Goal: Task Accomplishment & Management: Use online tool/utility

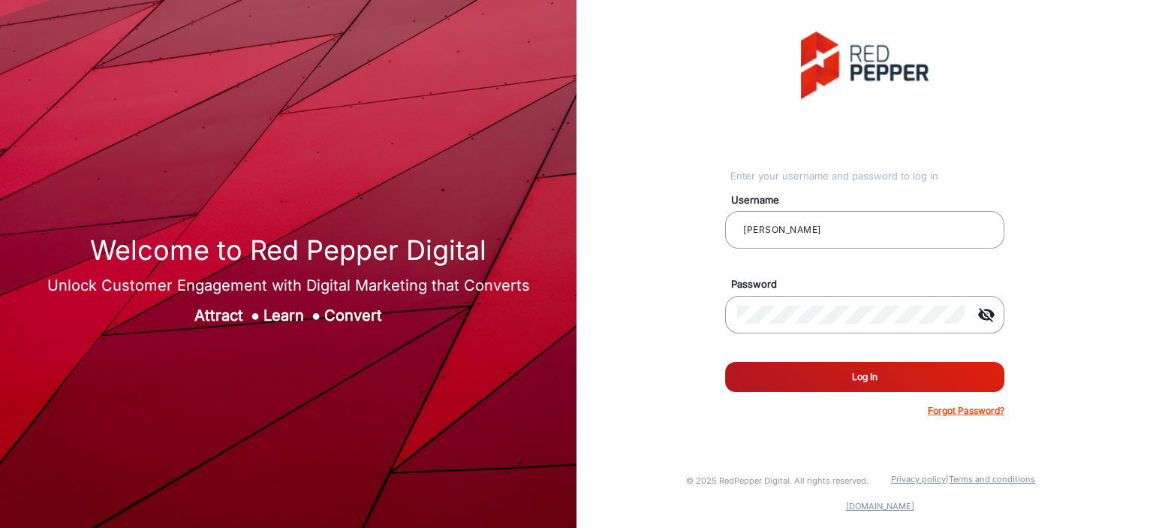
click at [846, 322] on button "Log In" at bounding box center [864, 377] width 279 height 30
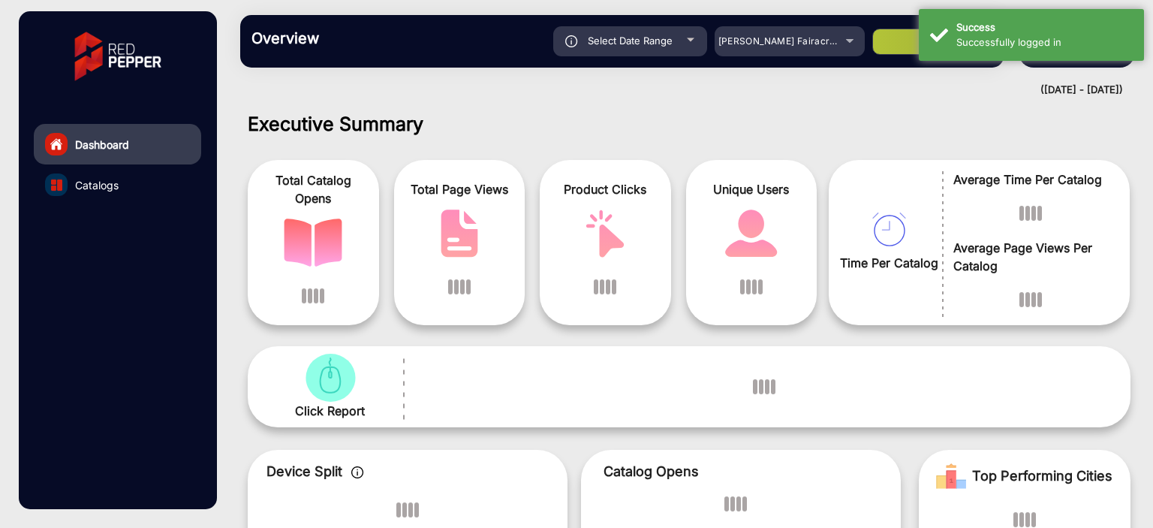
scroll to position [11, 0]
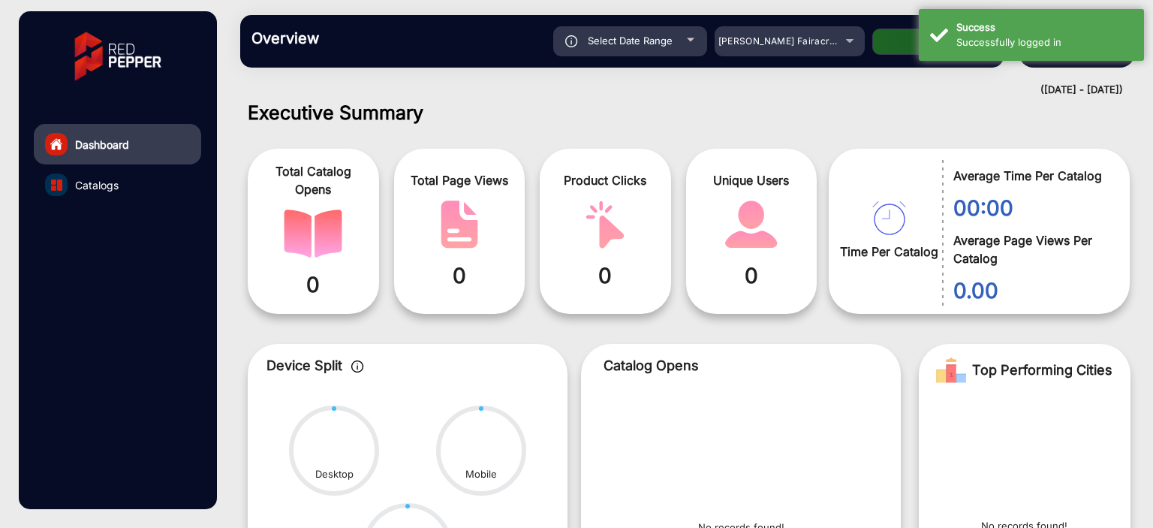
click at [809, 56] on div "Overview Reports Understand what makes your customers tick and learn how they a…" at bounding box center [621, 41] width 763 height 53
click at [810, 47] on span "[PERSON_NAME] Fairacre Farms" at bounding box center [792, 40] width 149 height 11
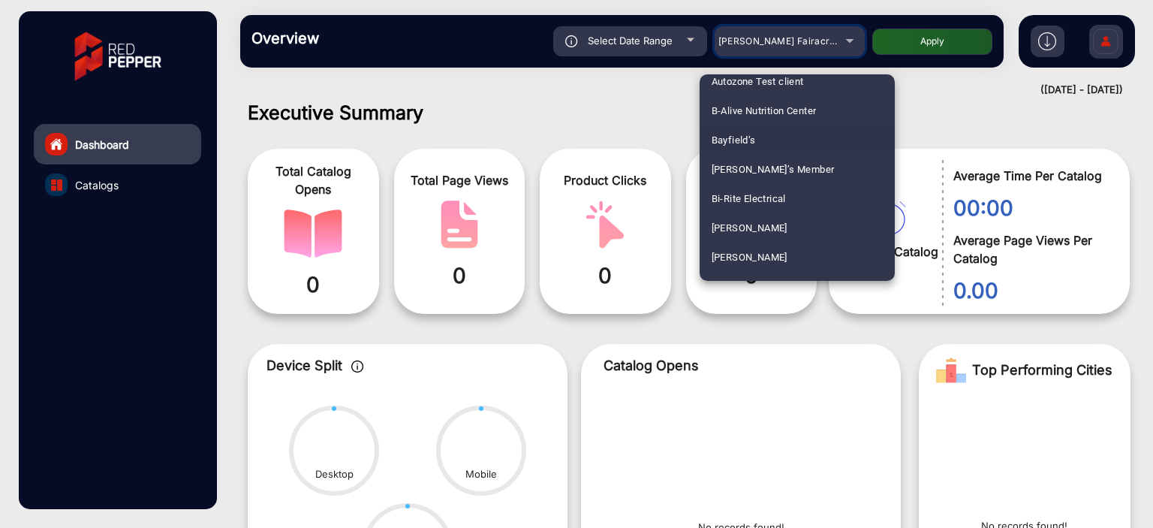
scroll to position [447, 0]
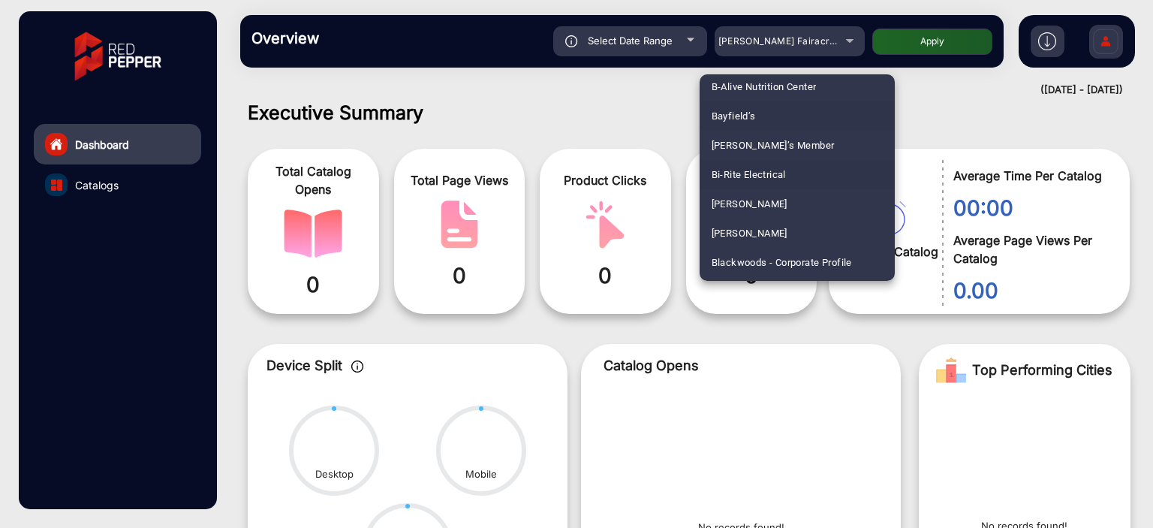
click at [786, 174] on span "Bi-Rite Electrical" at bounding box center [748, 174] width 74 height 29
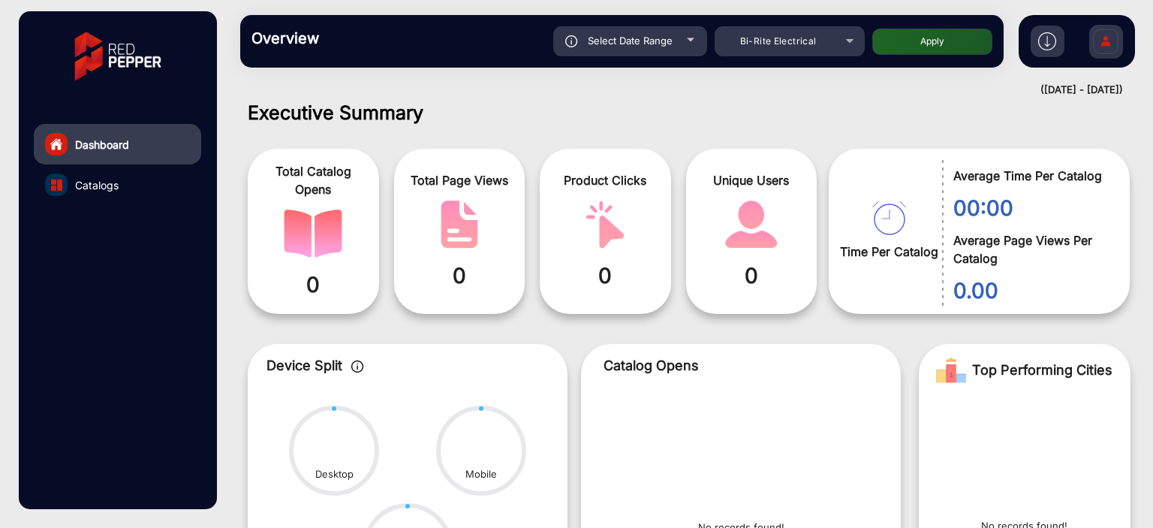
click at [901, 35] on button "Apply" at bounding box center [932, 42] width 120 height 26
type input "[DATE]"
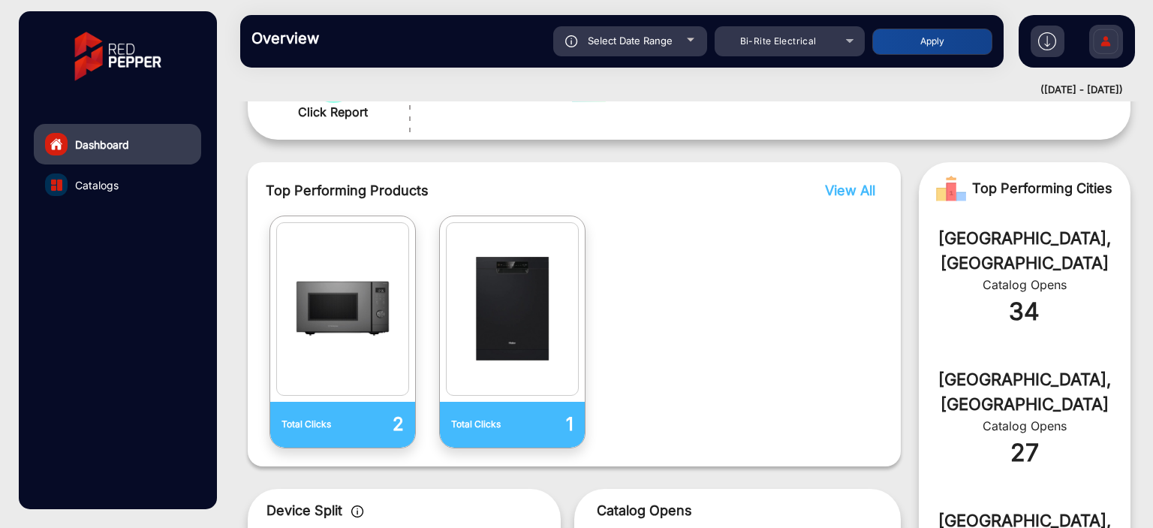
scroll to position [311, 0]
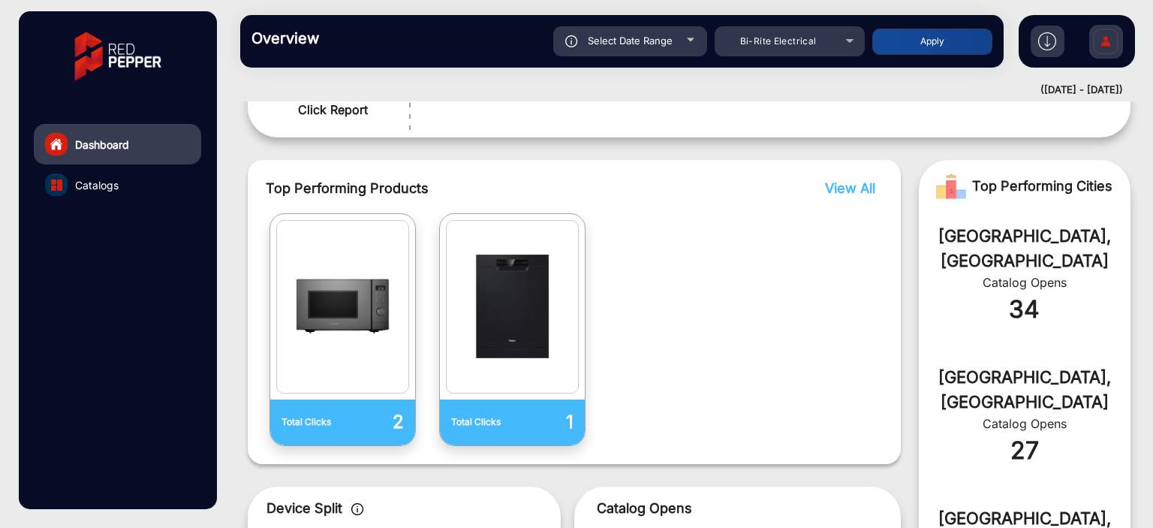
click at [60, 146] on img "home" at bounding box center [57, 144] width 14 height 14
click at [146, 152] on link "Dashboard" at bounding box center [117, 144] width 167 height 41
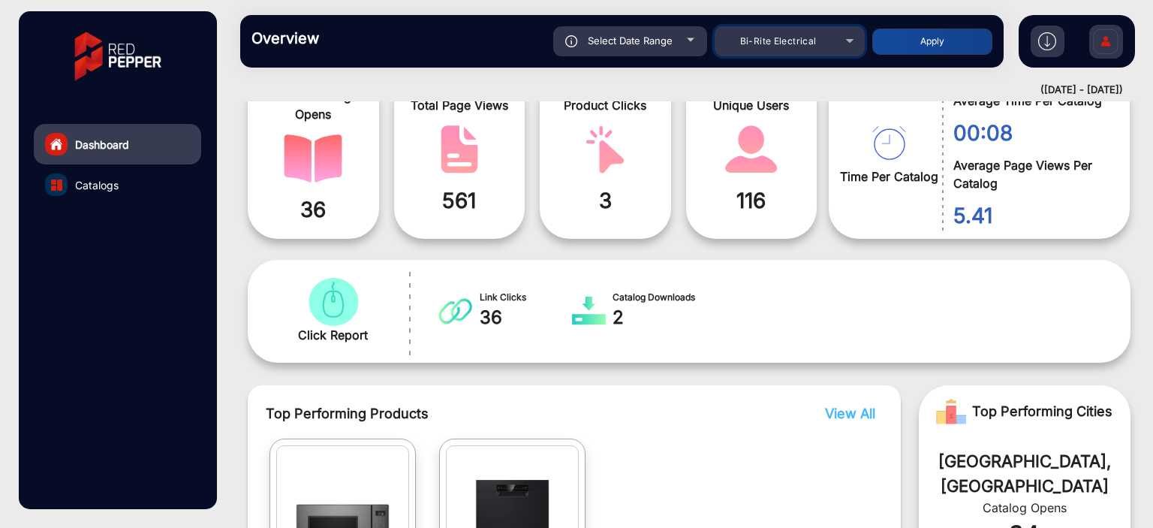
click at [807, 47] on div "Bi-Rite Electrical" at bounding box center [778, 41] width 120 height 18
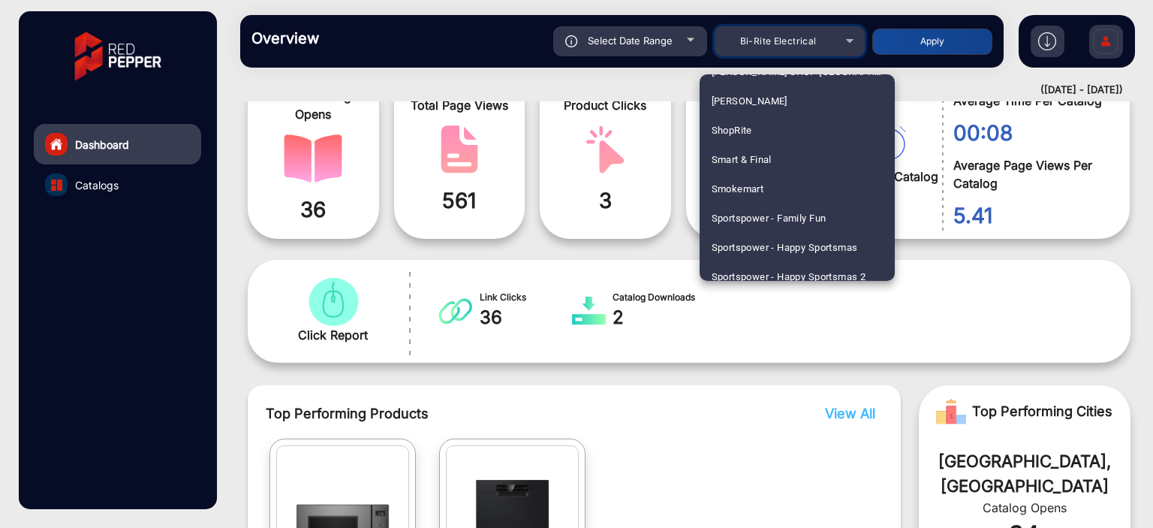
scroll to position [3800, 0]
click at [772, 122] on mat-option "ShopRite" at bounding box center [796, 128] width 195 height 29
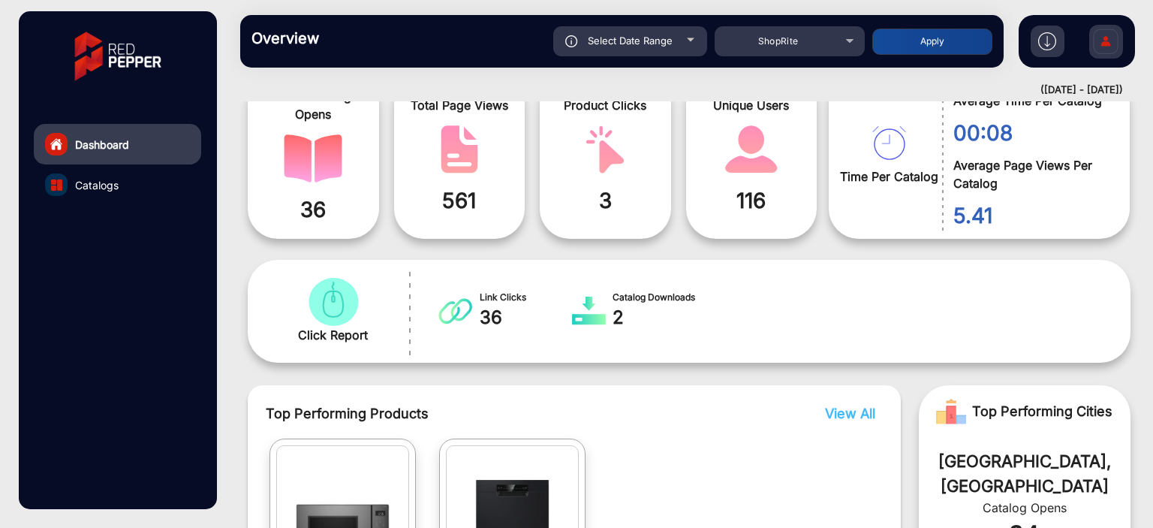
click at [929, 41] on button "Apply" at bounding box center [932, 42] width 120 height 26
type input "[DATE]"
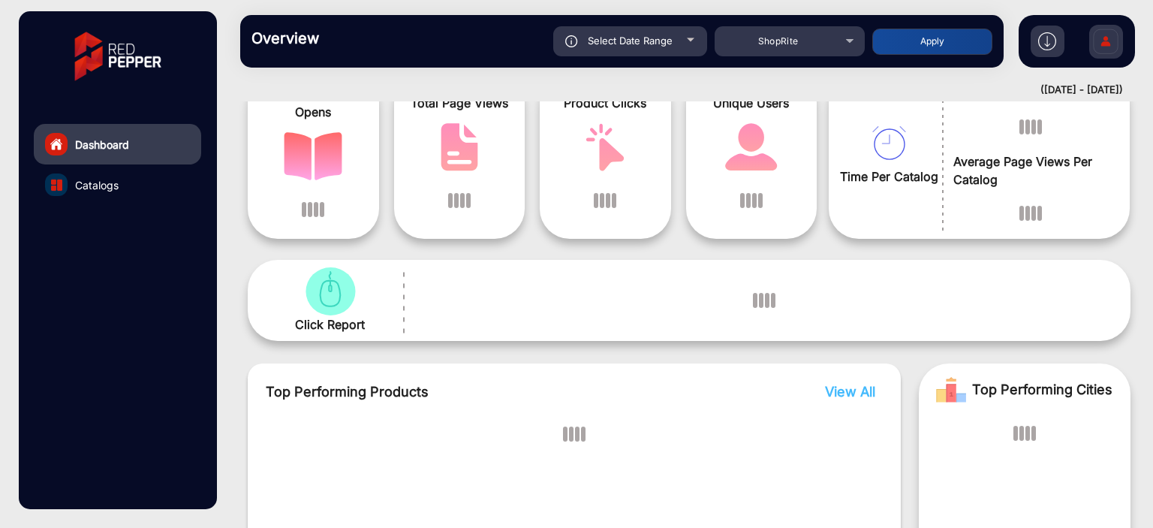
scroll to position [11, 0]
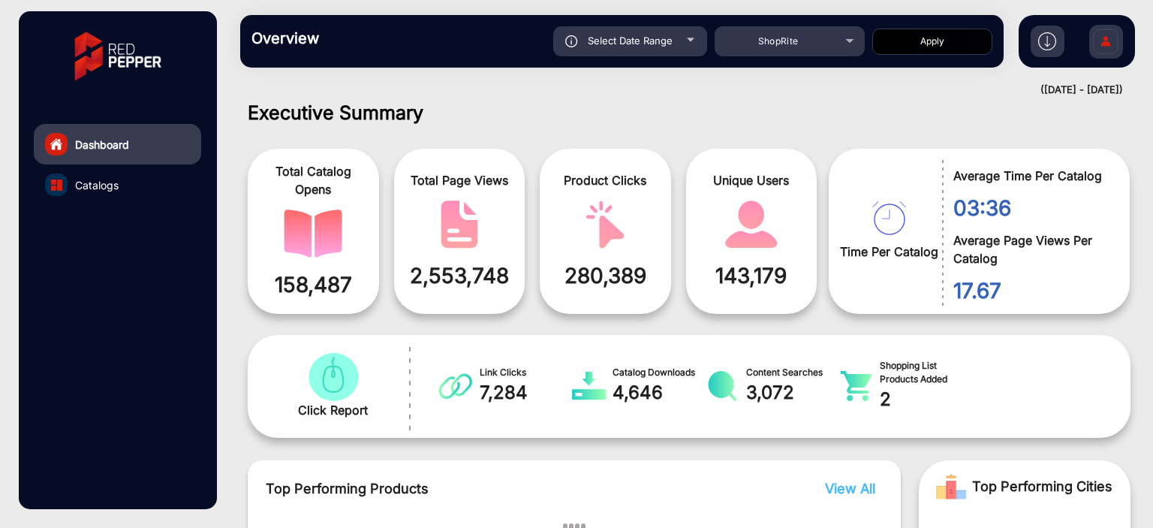
click at [699, 46] on div "Select Date Range" at bounding box center [630, 41] width 154 height 30
type input "[DATE]"
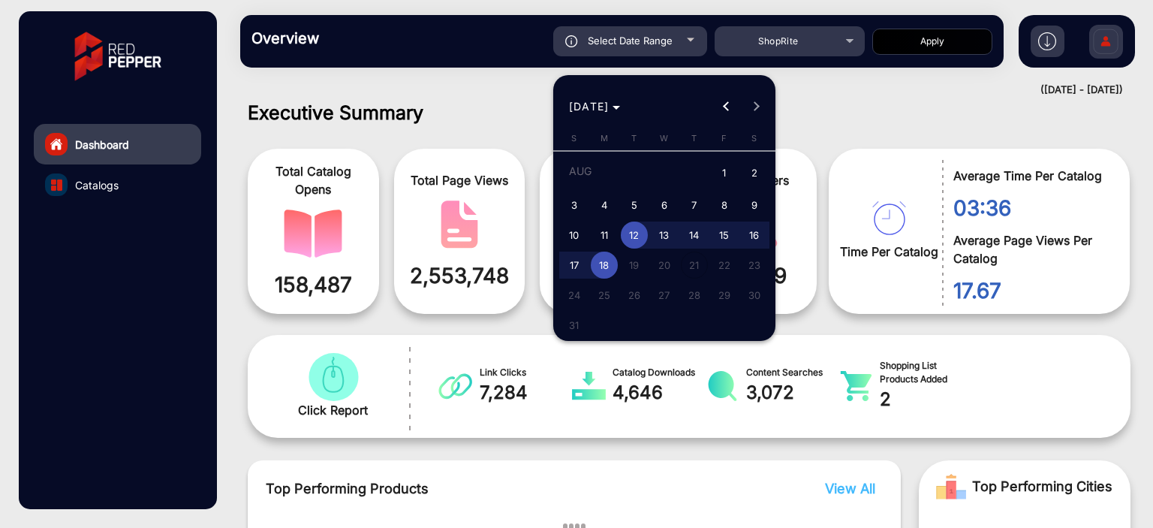
click at [699, 46] on div at bounding box center [576, 264] width 1153 height 528
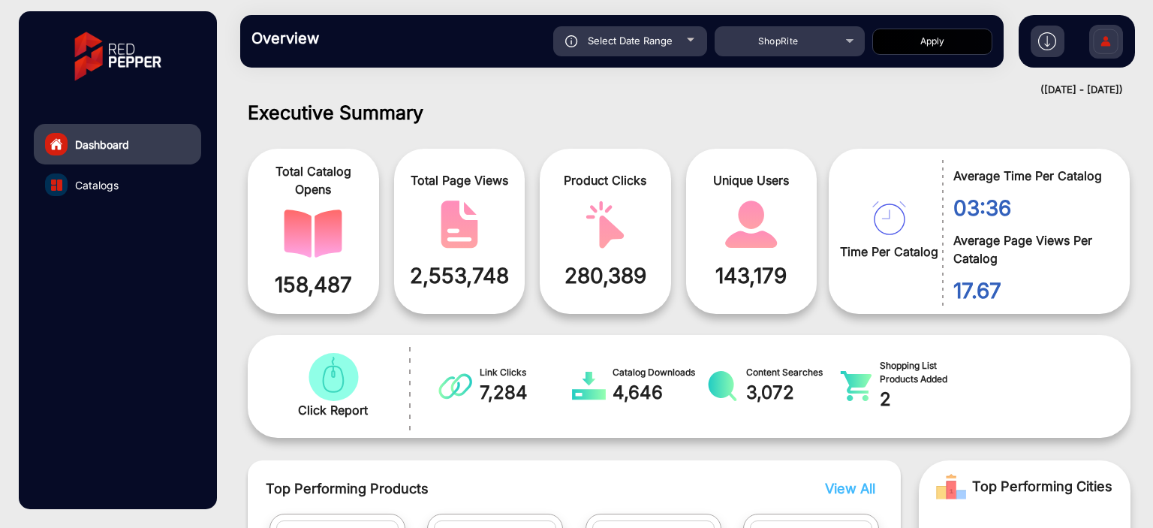
click at [696, 53] on div "Select Date Range" at bounding box center [630, 41] width 154 height 30
type input "[DATE]"
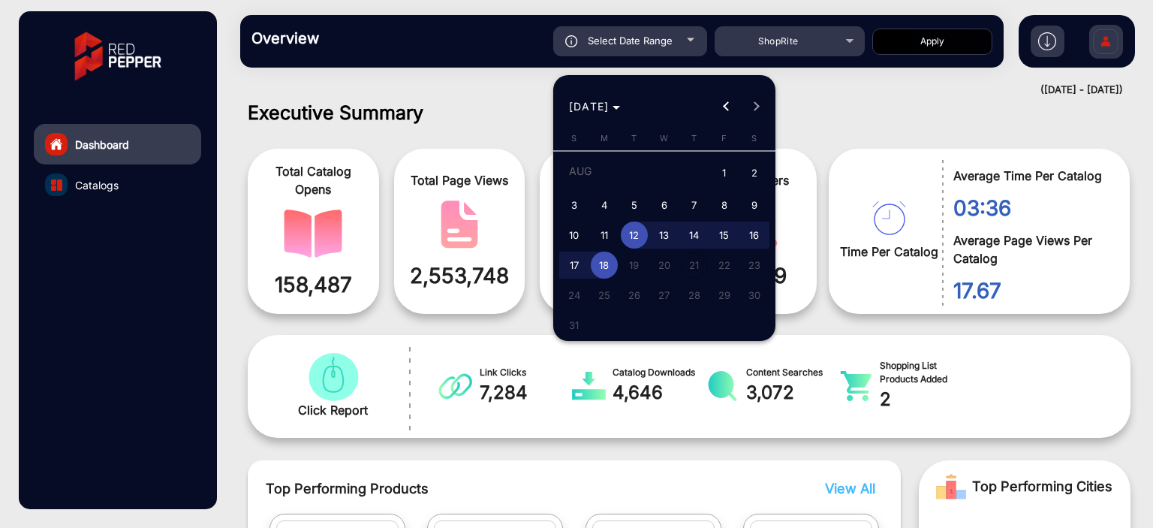
click at [119, 185] on div at bounding box center [576, 264] width 1153 height 528
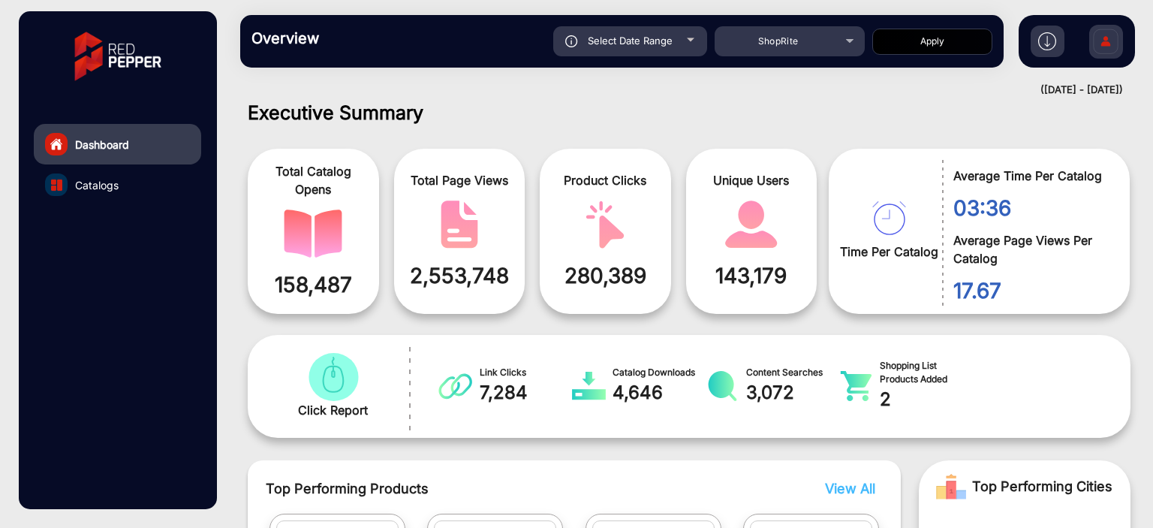
click at [647, 51] on div "Select Date Range" at bounding box center [630, 41] width 154 height 30
type input "[DATE]"
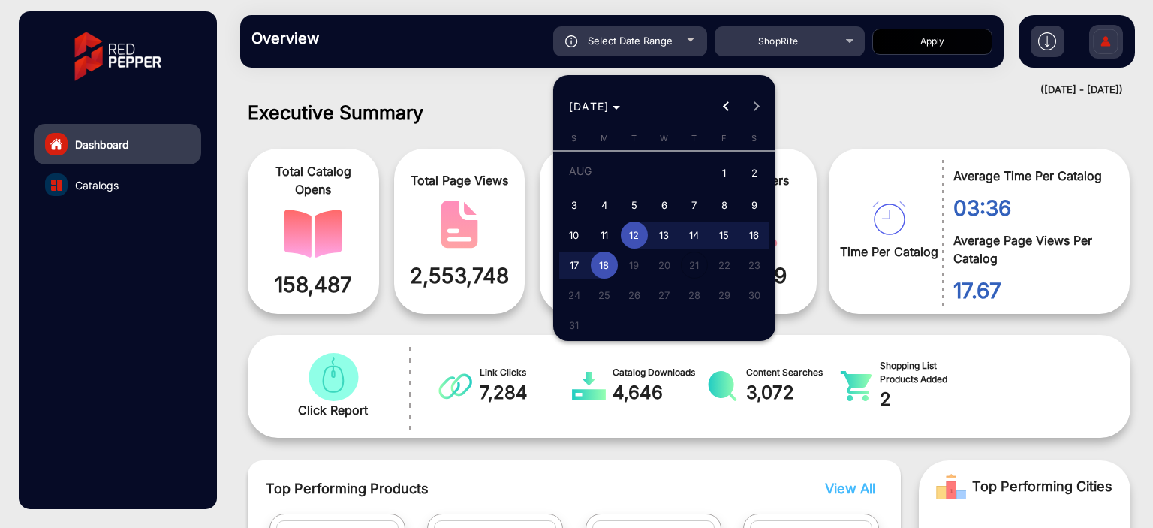
click at [633, 239] on span "12" at bounding box center [634, 234] width 27 height 27
click at [600, 266] on span "18" at bounding box center [604, 264] width 27 height 27
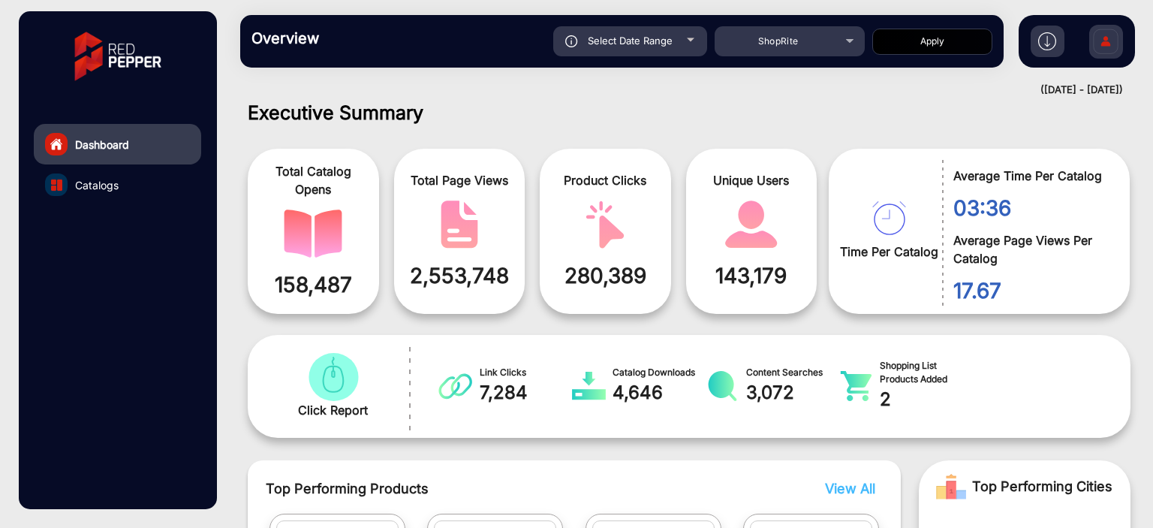
type input "[DATE]"
click at [915, 40] on button "Apply" at bounding box center [932, 42] width 120 height 26
type input "[DATE]"
click at [132, 179] on link "Catalogs" at bounding box center [117, 184] width 167 height 41
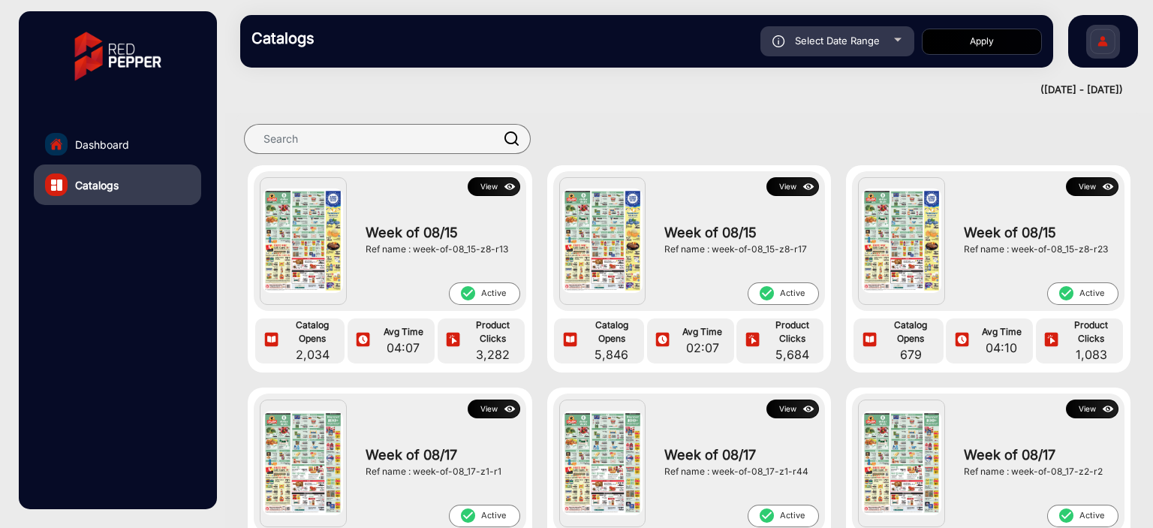
click at [486, 182] on button "View" at bounding box center [494, 186] width 53 height 19
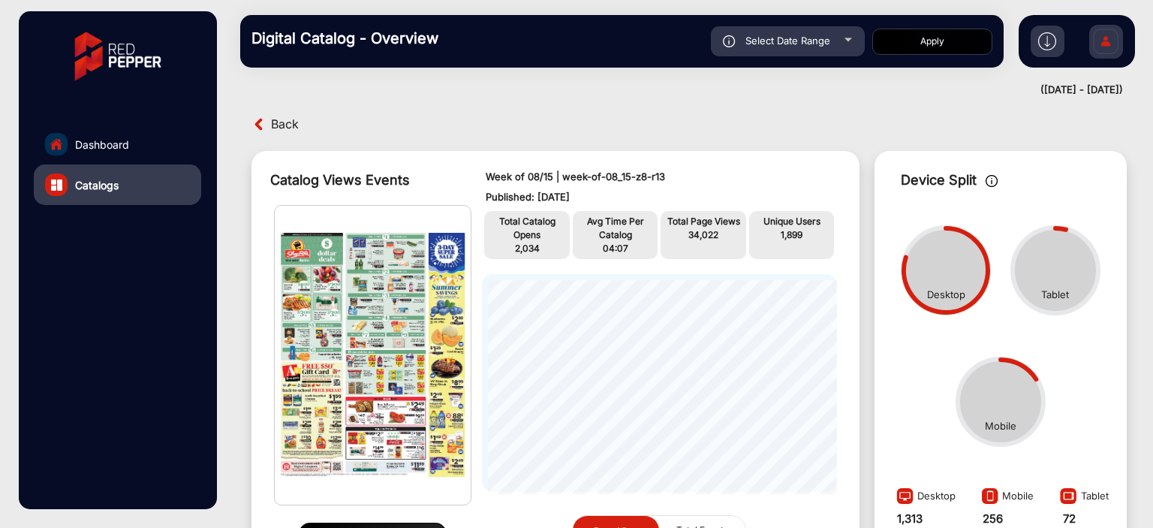
click at [291, 131] on span "Back" at bounding box center [285, 124] width 28 height 23
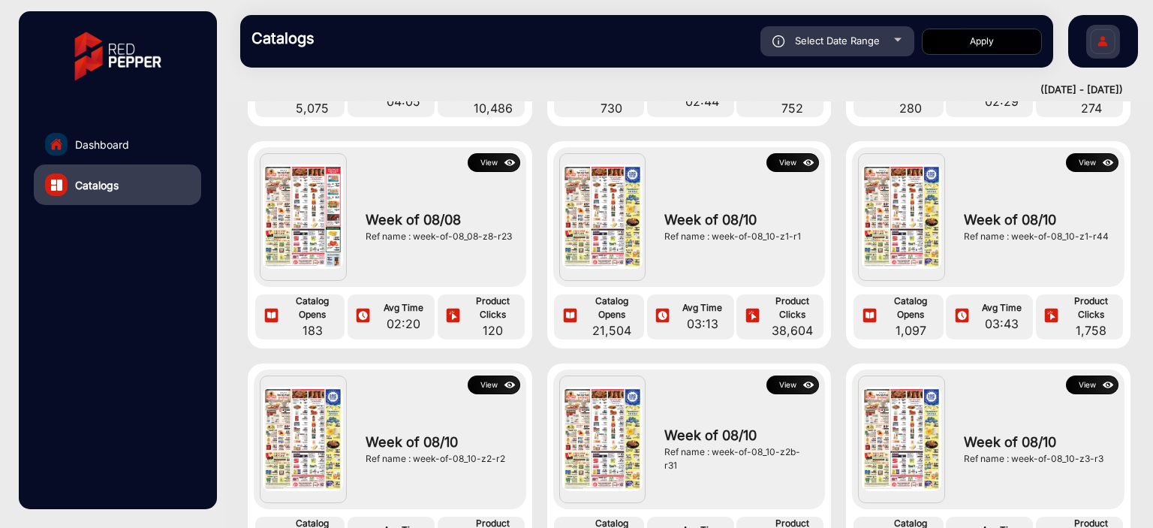
scroll to position [2025, 0]
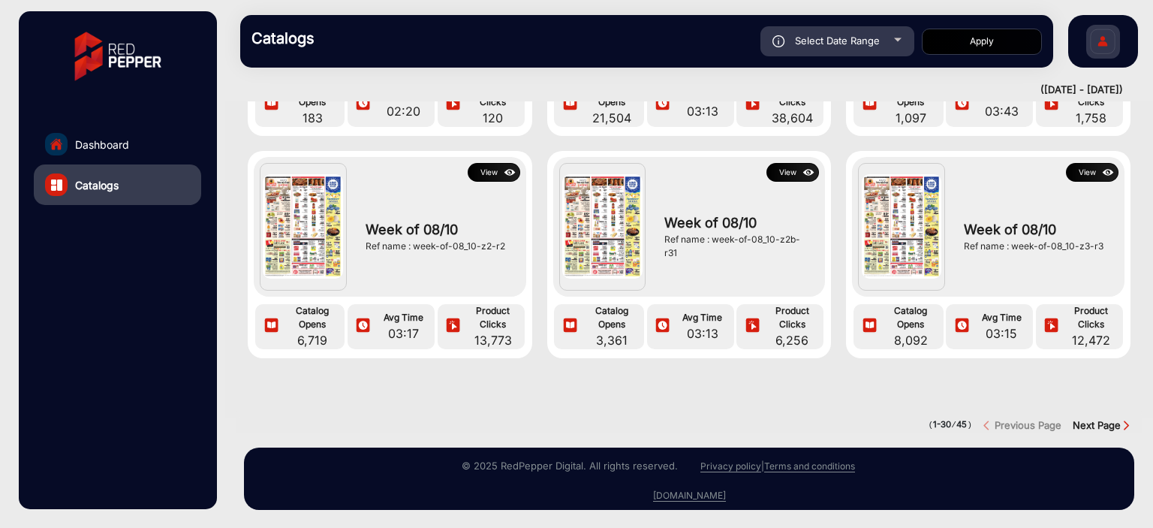
click at [136, 146] on link "Dashboard" at bounding box center [117, 144] width 167 height 41
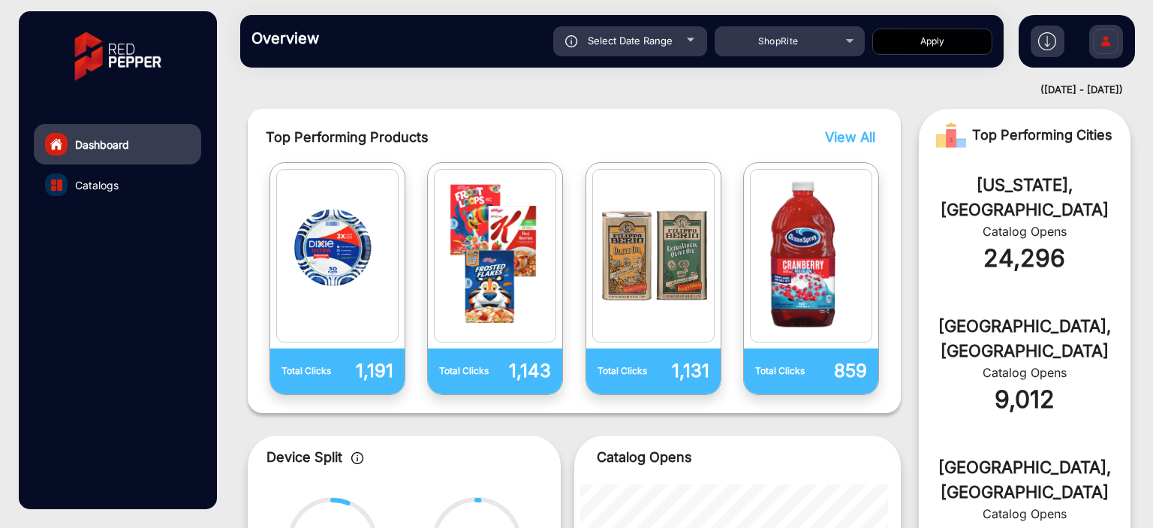
scroll to position [11, 0]
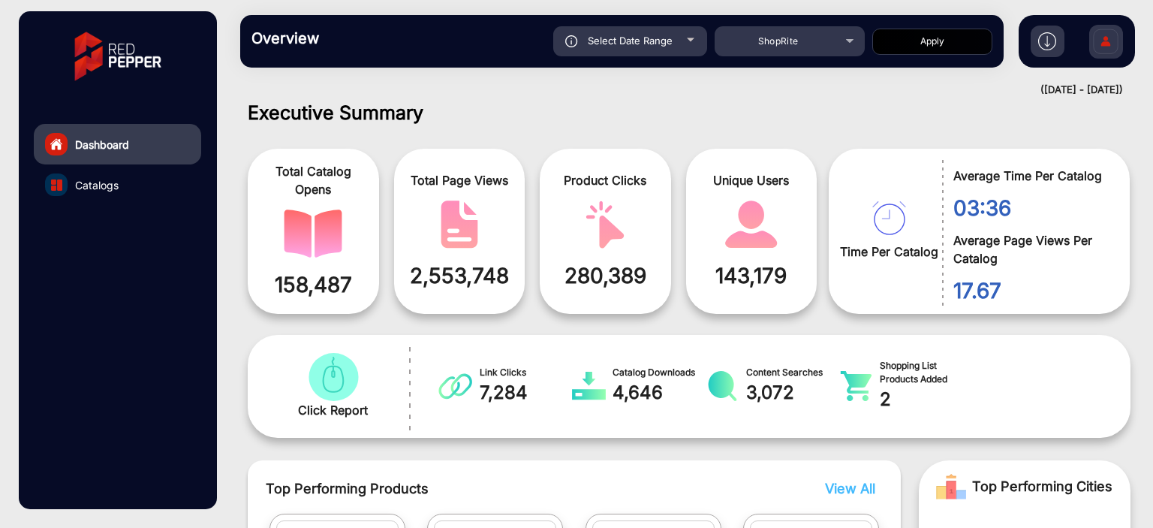
click at [156, 188] on link "Catalogs" at bounding box center [117, 184] width 167 height 41
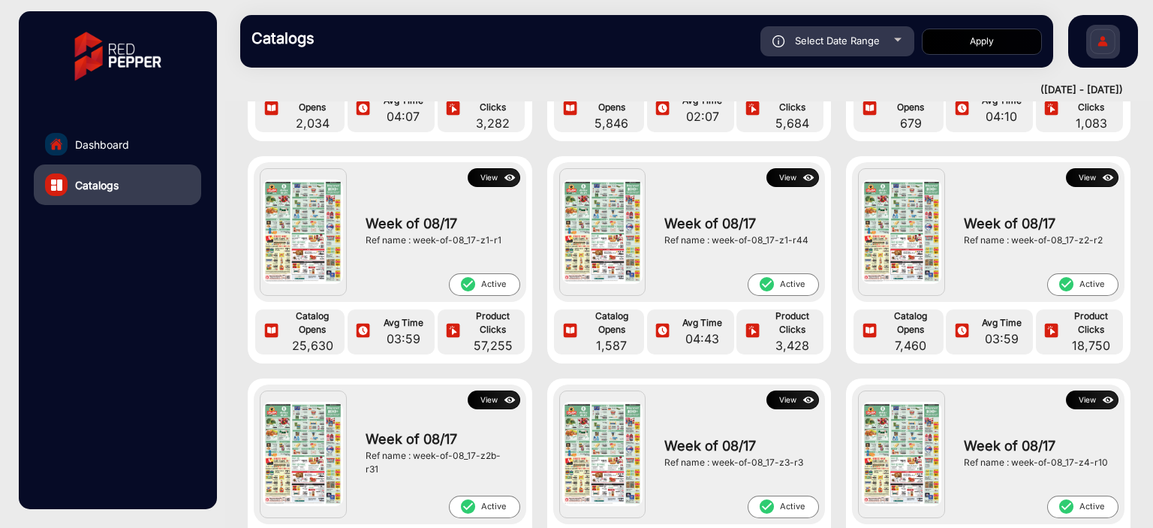
scroll to position [225, 0]
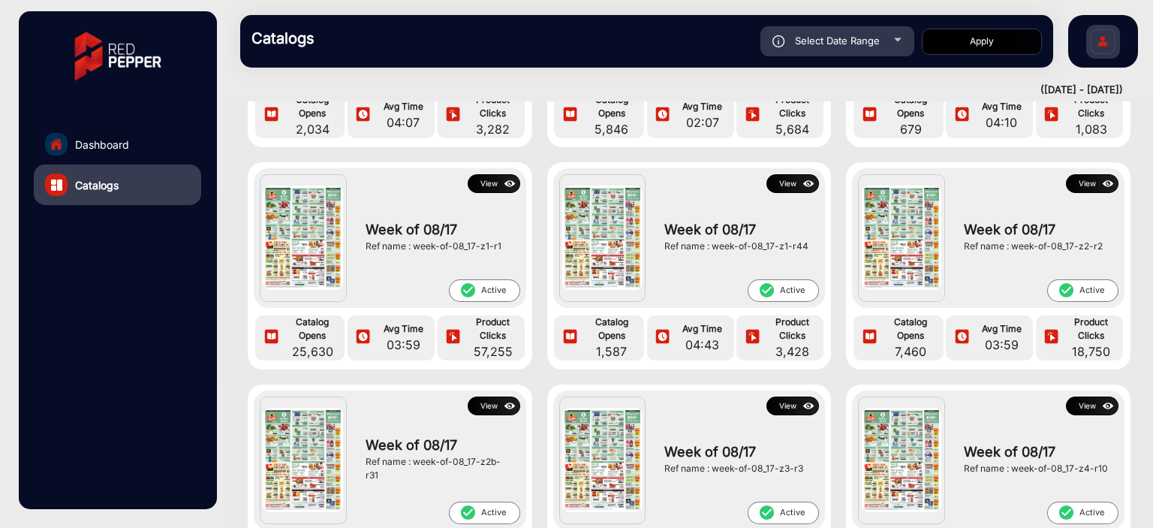
click at [191, 143] on link "Dashboard" at bounding box center [117, 144] width 167 height 41
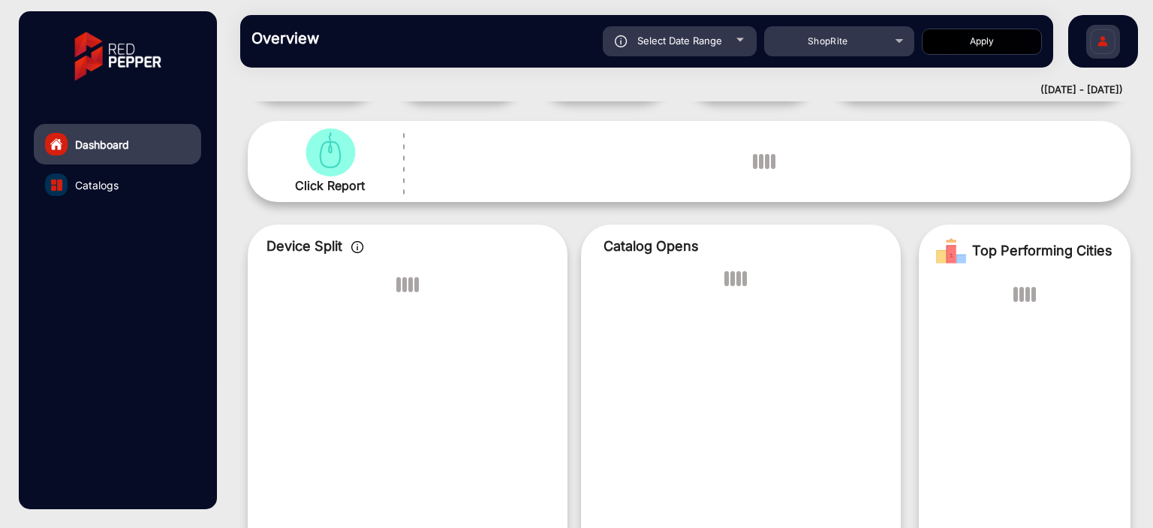
scroll to position [11, 0]
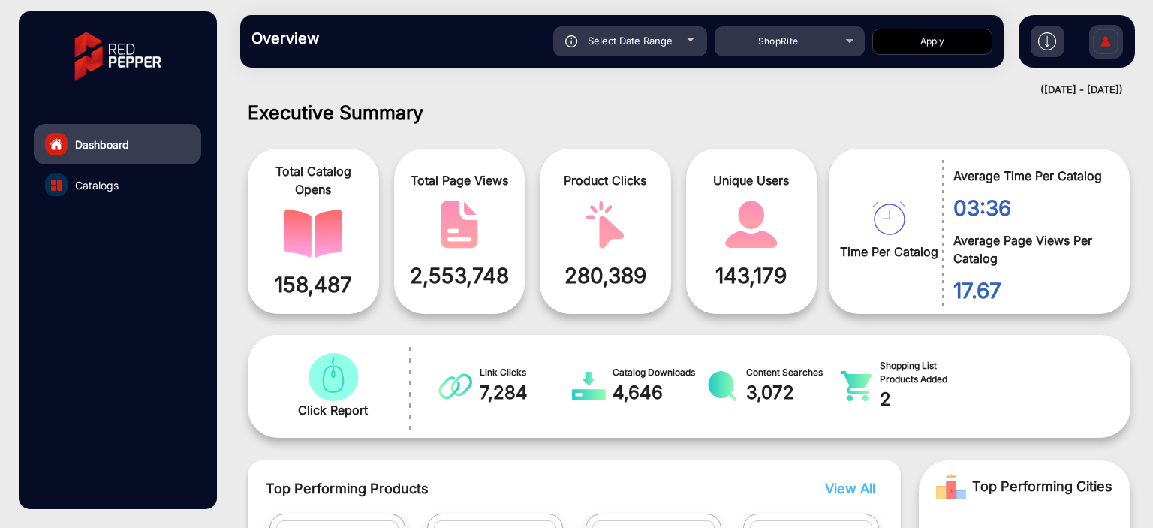
click at [686, 35] on div "Select Date Range" at bounding box center [630, 41] width 154 height 30
type input "[DATE]"
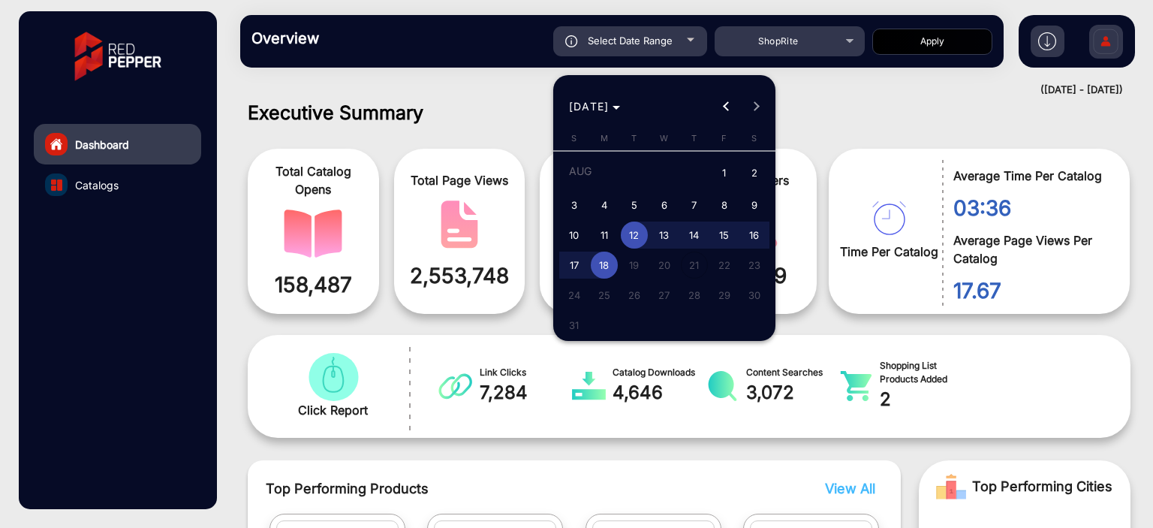
click at [580, 263] on span "17" at bounding box center [574, 264] width 27 height 27
type input "[DATE]"
click at [580, 263] on span "17" at bounding box center [574, 264] width 27 height 27
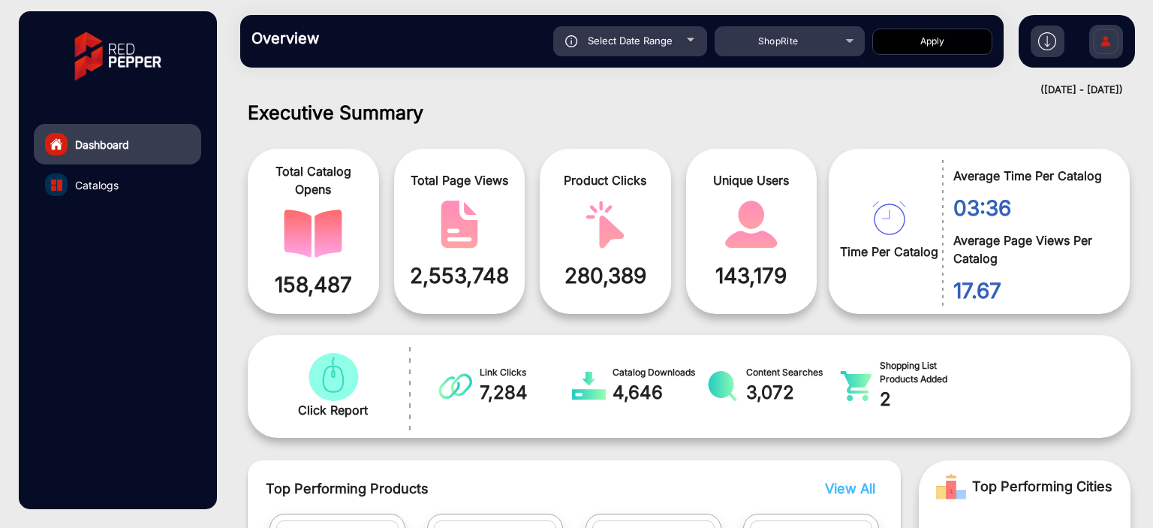
type input "[DATE]"
click at [937, 41] on button "Apply" at bounding box center [932, 42] width 120 height 26
type input "[DATE]"
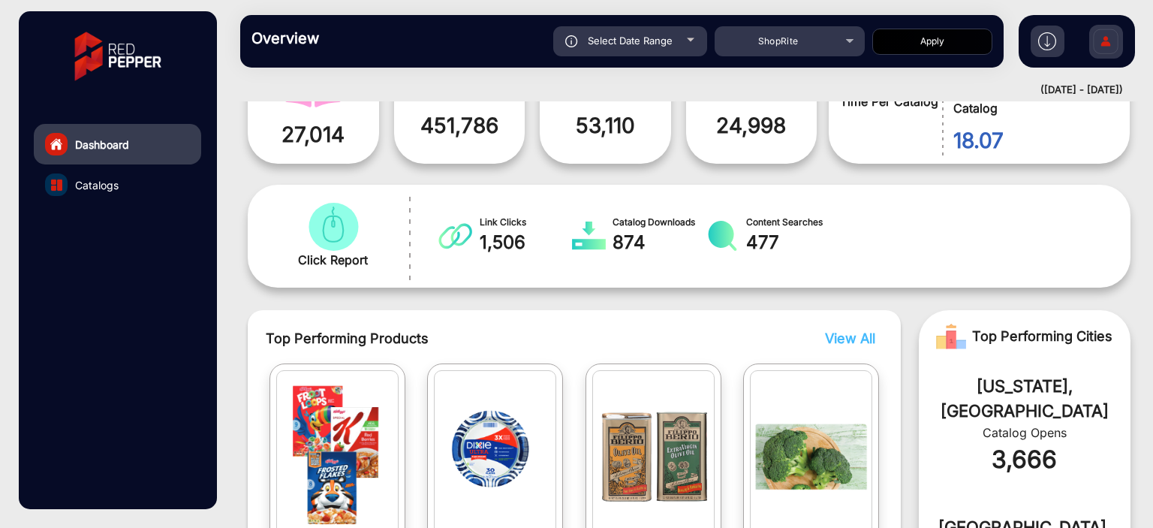
scroll to position [236, 0]
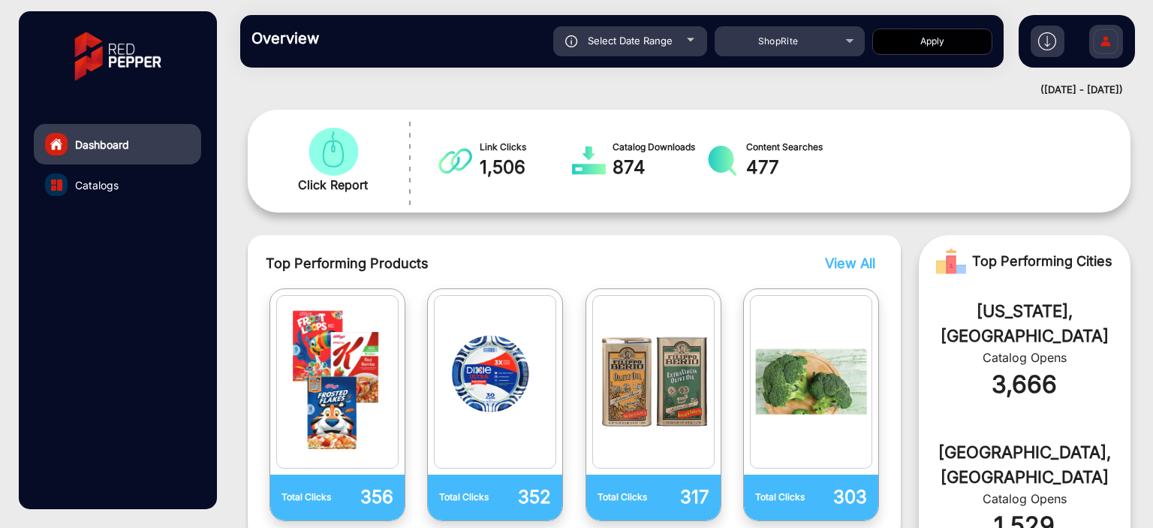
click at [145, 182] on link "Catalogs" at bounding box center [117, 184] width 167 height 41
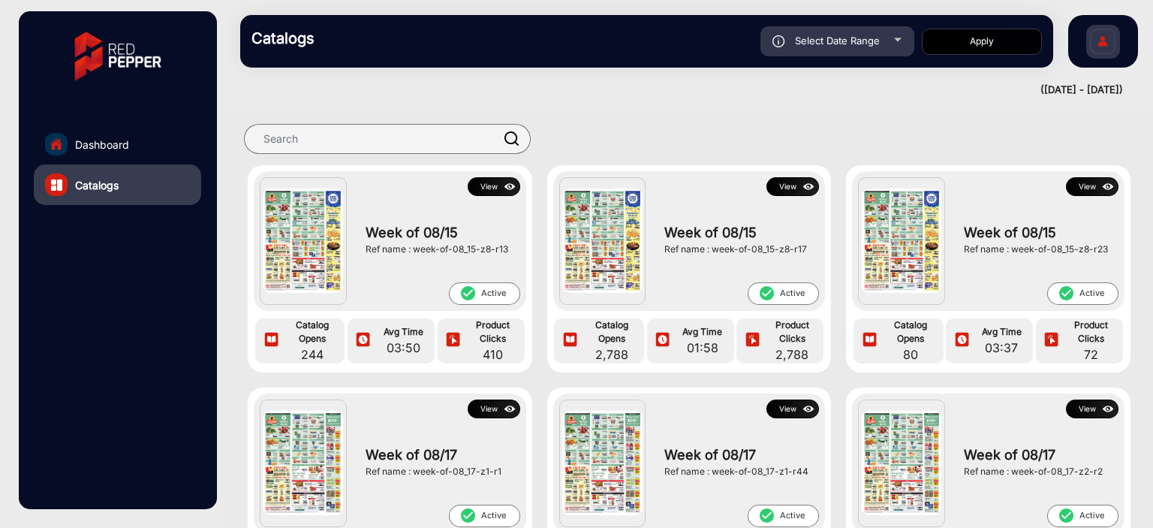
click at [492, 191] on button "View" at bounding box center [494, 186] width 53 height 19
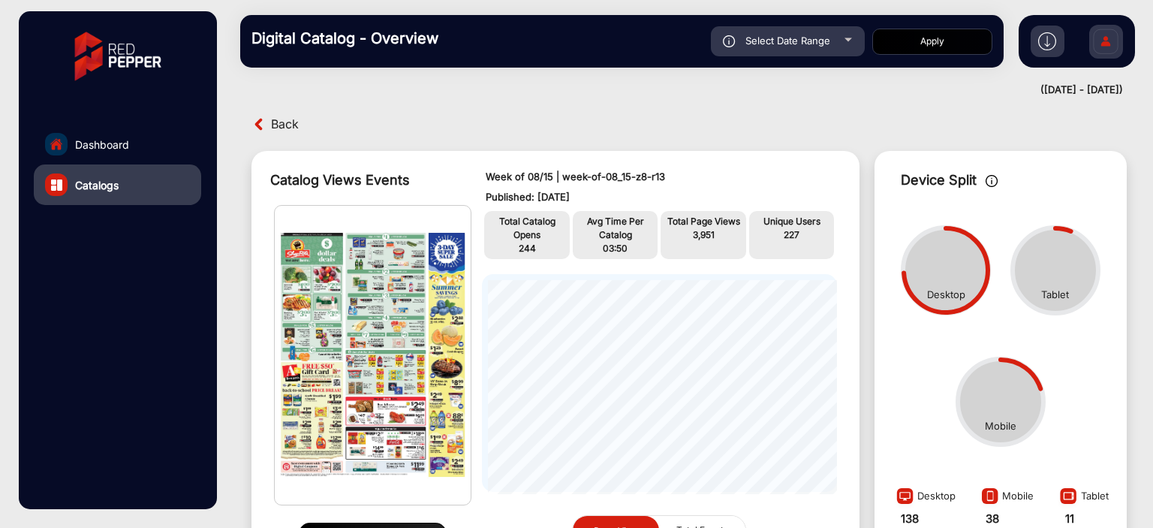
click at [183, 147] on link "Dashboard" at bounding box center [117, 144] width 167 height 41
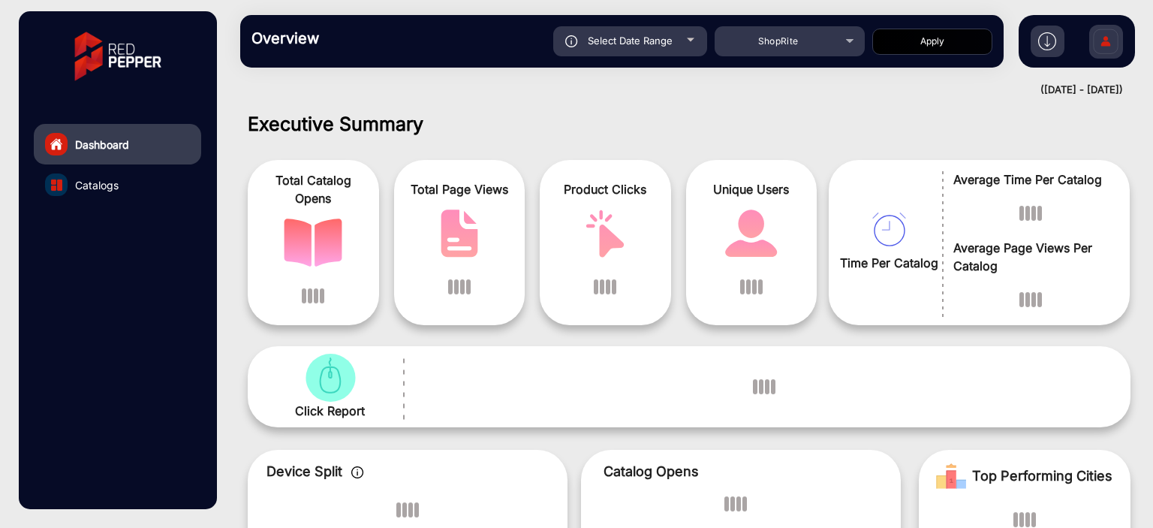
scroll to position [11, 0]
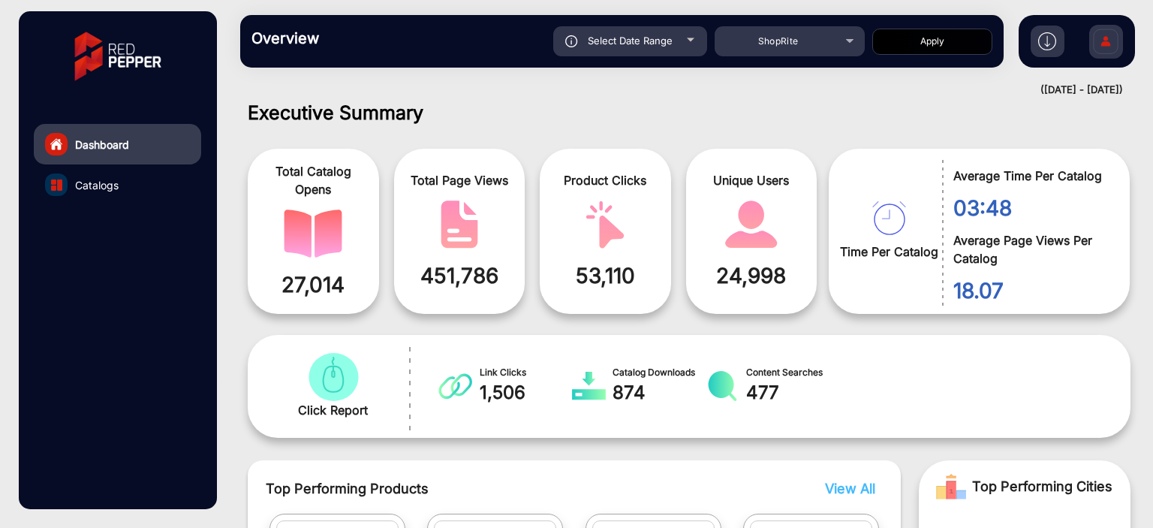
click at [171, 182] on link "Catalogs" at bounding box center [117, 184] width 167 height 41
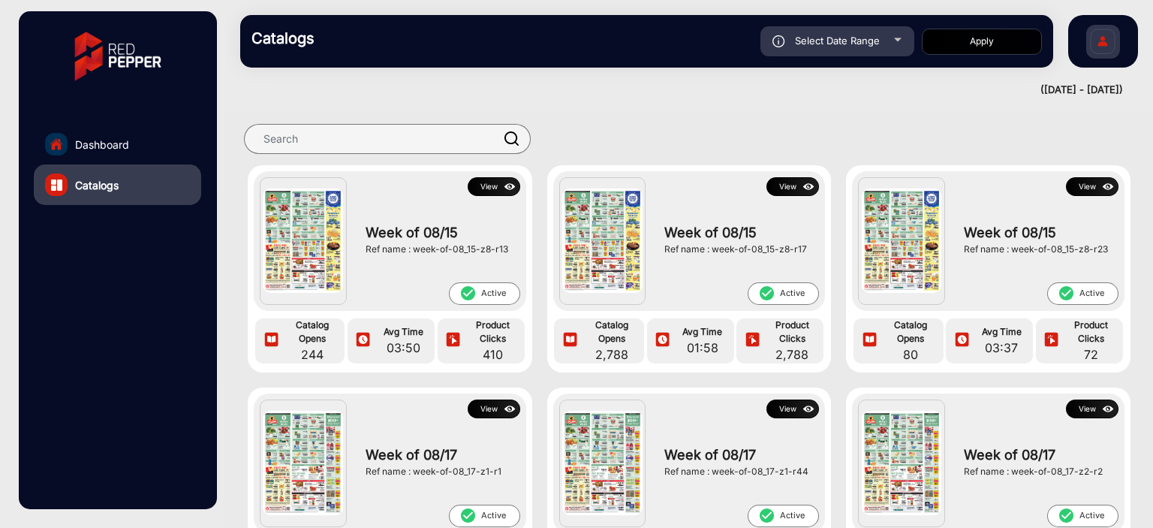
click at [856, 36] on span "Select Date Range" at bounding box center [837, 41] width 85 height 12
type input "[DATE]"
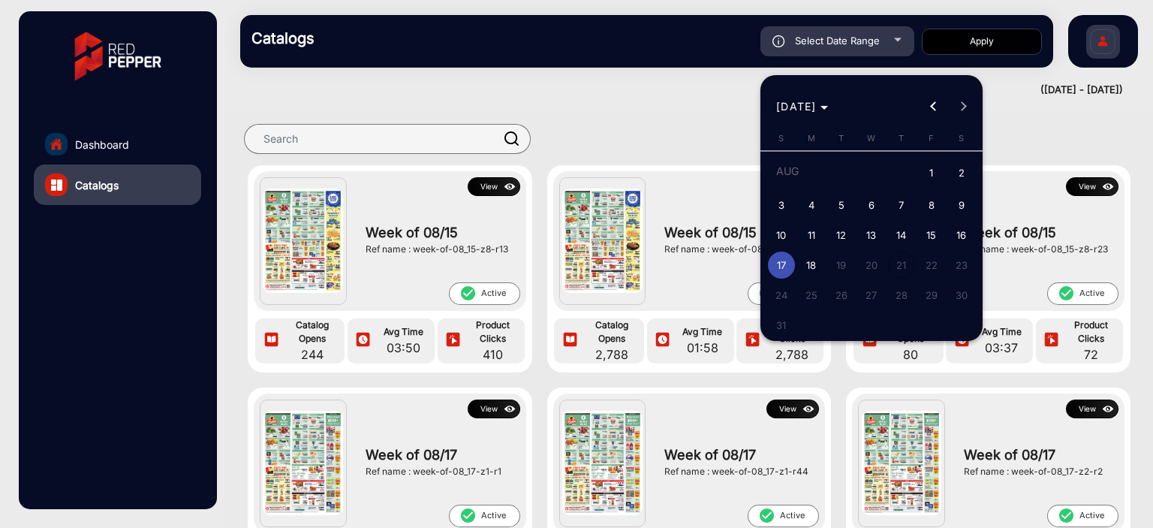
click at [960, 227] on span "16" at bounding box center [961, 234] width 27 height 27
type input "[DATE]"
click at [960, 227] on span "16" at bounding box center [961, 234] width 27 height 27
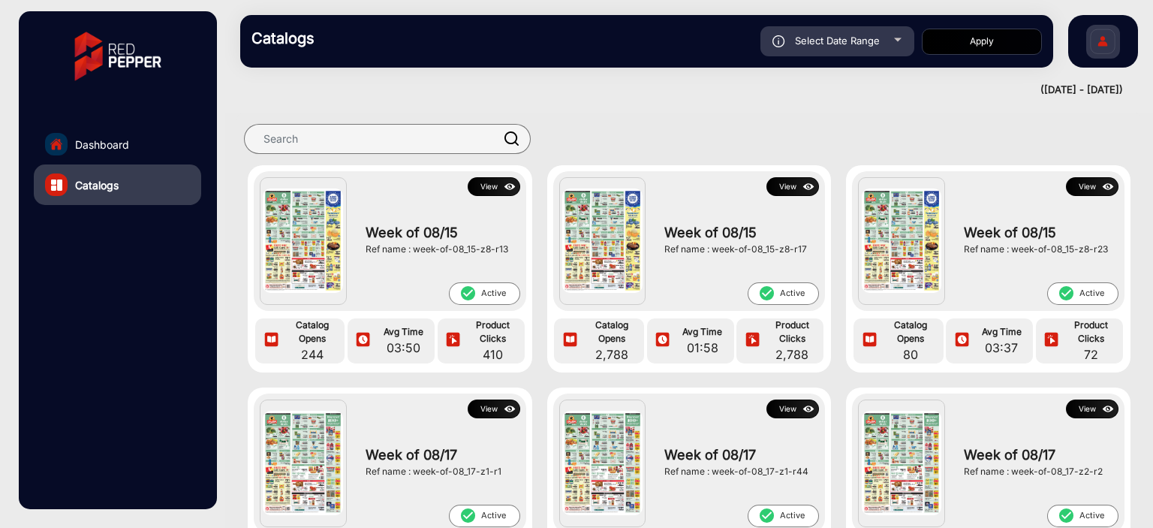
type input "[DATE]"
click at [887, 44] on div "Select Date Range" at bounding box center [837, 41] width 154 height 30
type input "[DATE]"
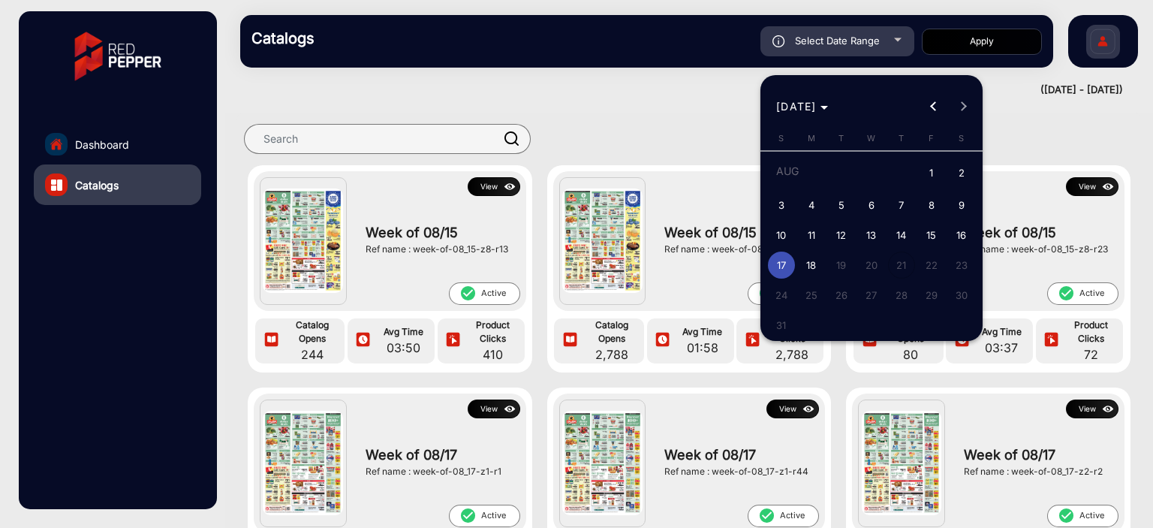
click at [777, 206] on span "3" at bounding box center [781, 204] width 27 height 27
type input "[DATE]"
click at [777, 206] on span "3" at bounding box center [781, 204] width 27 height 27
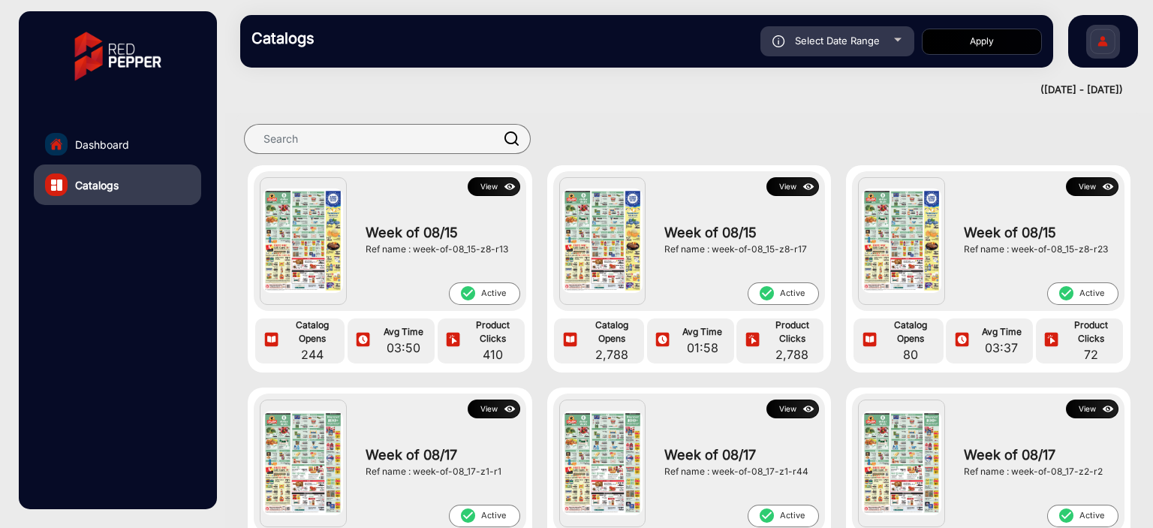
type input "[DATE]"
click at [943, 44] on button "Apply" at bounding box center [982, 42] width 120 height 26
type input "[DATE]"
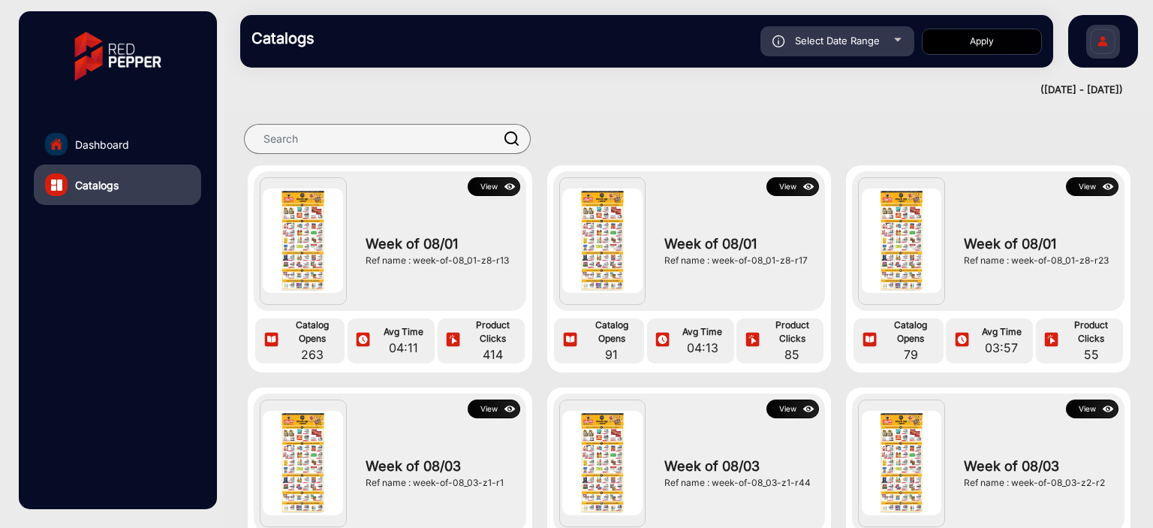
click at [877, 18] on div "Catalogs Select Date Range [DATE] [DATE] – [DATE] [DATE] ShopRite Apply" at bounding box center [646, 41] width 813 height 53
click at [859, 47] on div "Select Date Range" at bounding box center [837, 41] width 154 height 30
type input "[DATE]"
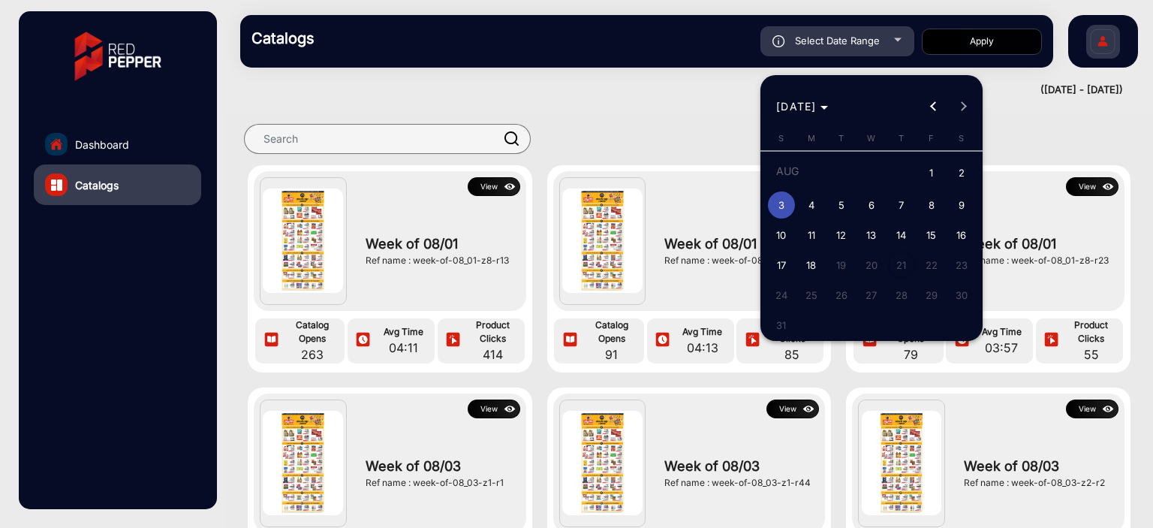
click at [810, 200] on span "4" at bounding box center [811, 204] width 27 height 27
type input "[DATE]"
click at [810, 200] on span "4" at bounding box center [811, 204] width 27 height 27
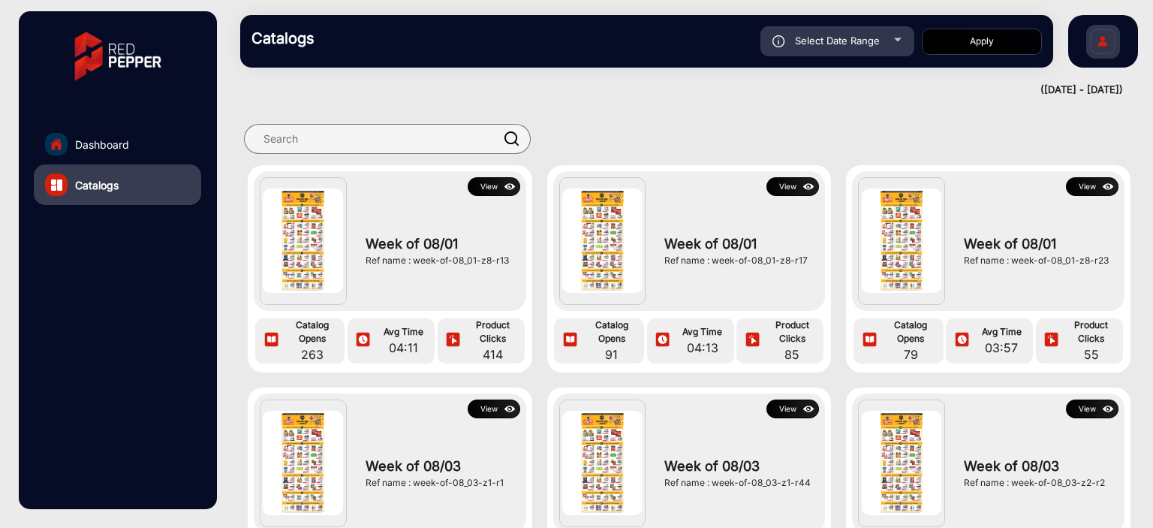
type input "[DATE]"
click at [952, 38] on button "Apply" at bounding box center [982, 42] width 120 height 26
type input "[DATE]"
click at [830, 47] on div "Select Date Range" at bounding box center [837, 41] width 154 height 30
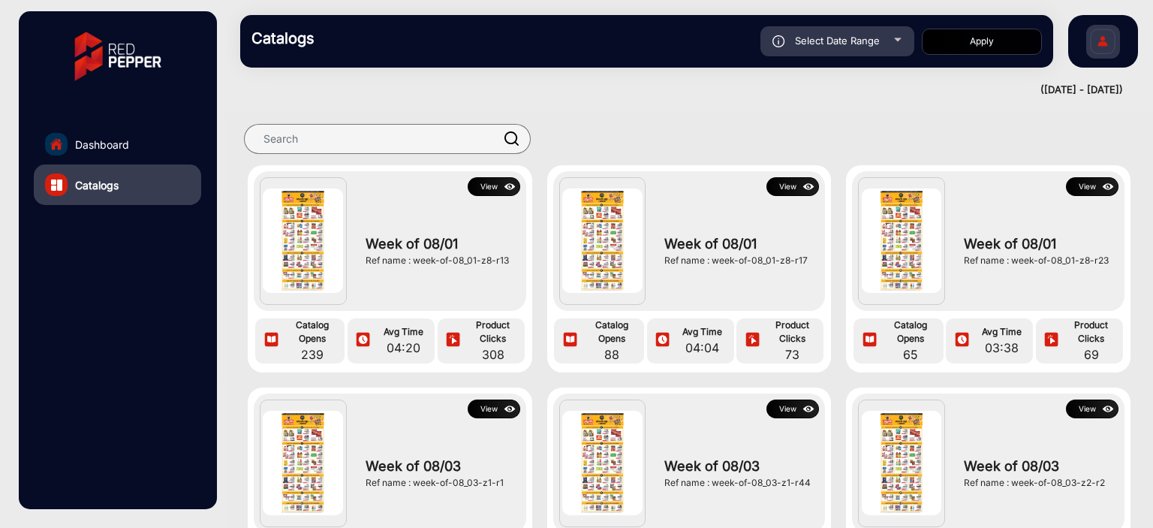
type input "[DATE]"
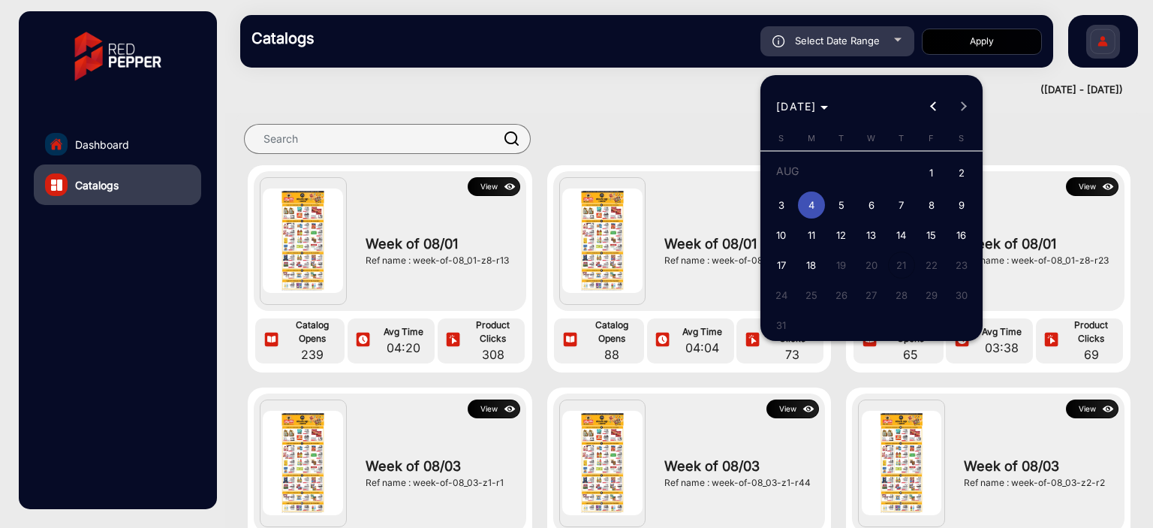
click at [831, 203] on span "5" at bounding box center [841, 204] width 27 height 27
type input "[DATE]"
click at [831, 203] on span "5" at bounding box center [841, 204] width 27 height 27
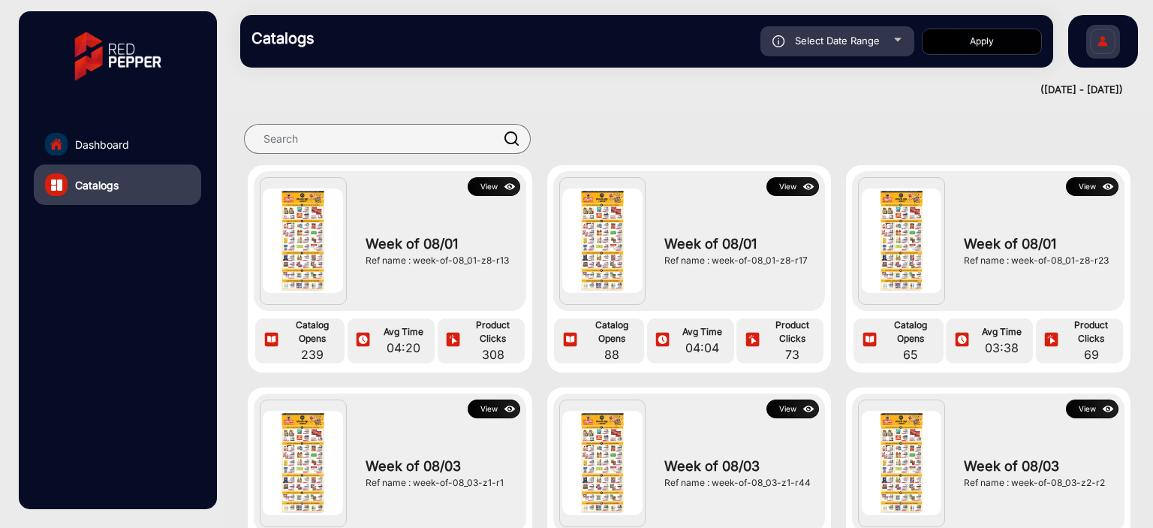
type input "[DATE]"
click at [997, 39] on button "Apply" at bounding box center [982, 42] width 120 height 26
type input "[DATE]"
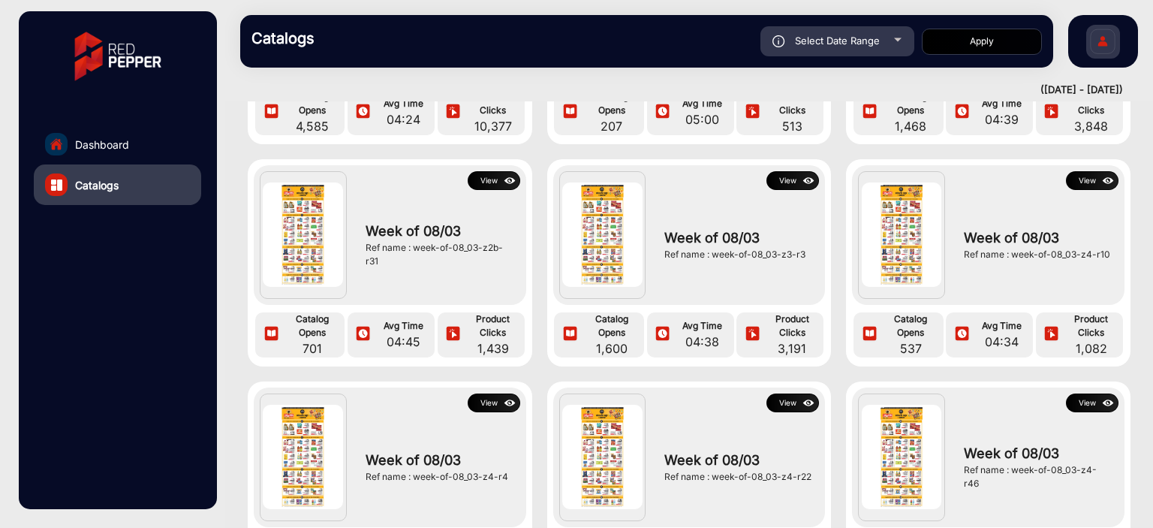
scroll to position [75, 0]
